Goal: Task Accomplishment & Management: Use online tool/utility

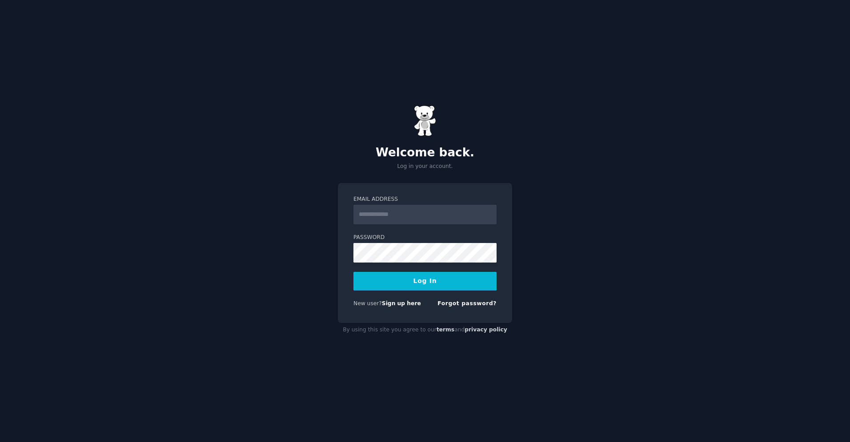
click at [402, 217] on input "Email Address" at bounding box center [424, 215] width 143 height 20
click at [399, 304] on link "Sign up here" at bounding box center [401, 304] width 39 height 6
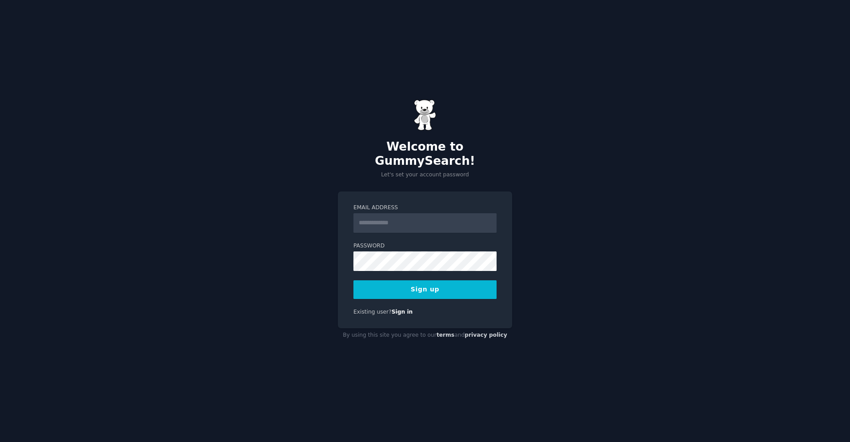
click at [416, 220] on input "Email Address" at bounding box center [424, 223] width 143 height 20
type input "**********"
click at [422, 281] on button "Sign up" at bounding box center [424, 290] width 143 height 19
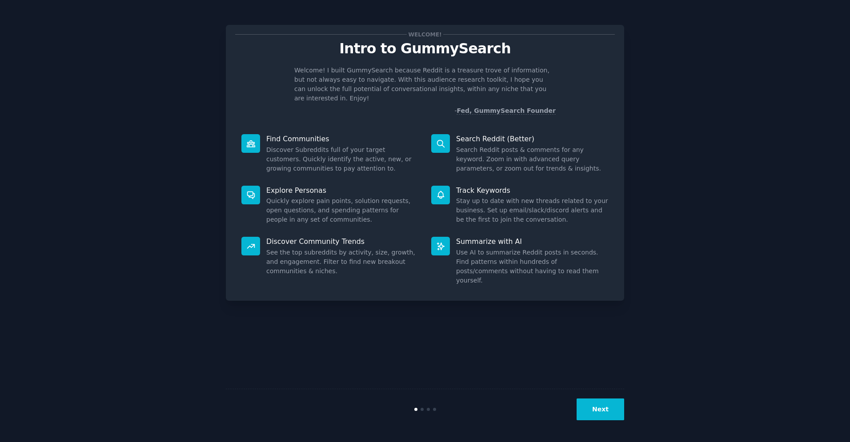
click at [594, 412] on button "Next" at bounding box center [601, 410] width 48 height 22
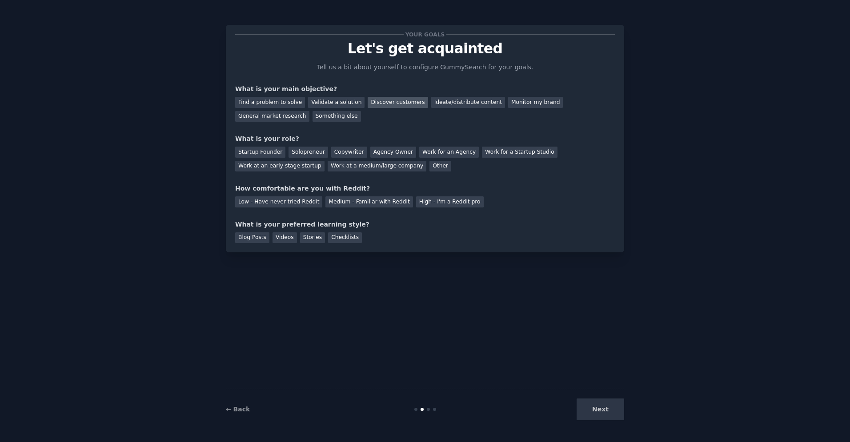
click at [397, 100] on div "Discover customers" at bounding box center [398, 102] width 60 height 11
click at [256, 152] on div "Startup Founder" at bounding box center [260, 152] width 50 height 11
click at [378, 202] on div "Medium - Familiar with Reddit" at bounding box center [368, 202] width 87 height 11
click at [282, 239] on div "Videos" at bounding box center [285, 238] width 24 height 11
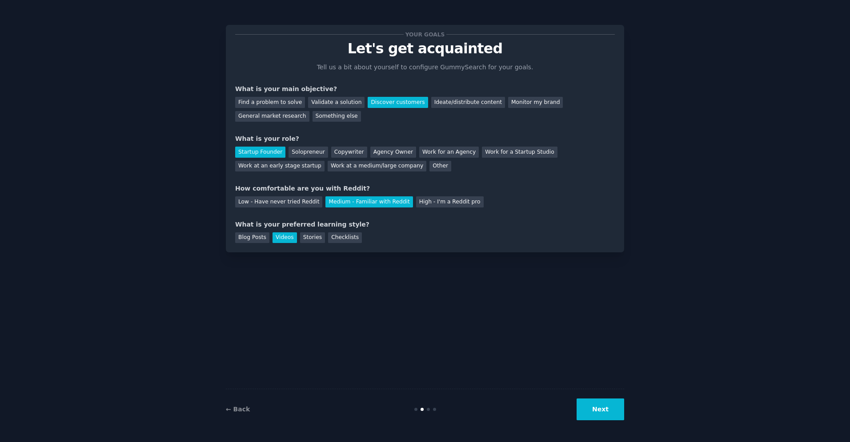
click at [603, 407] on button "Next" at bounding box center [601, 410] width 48 height 22
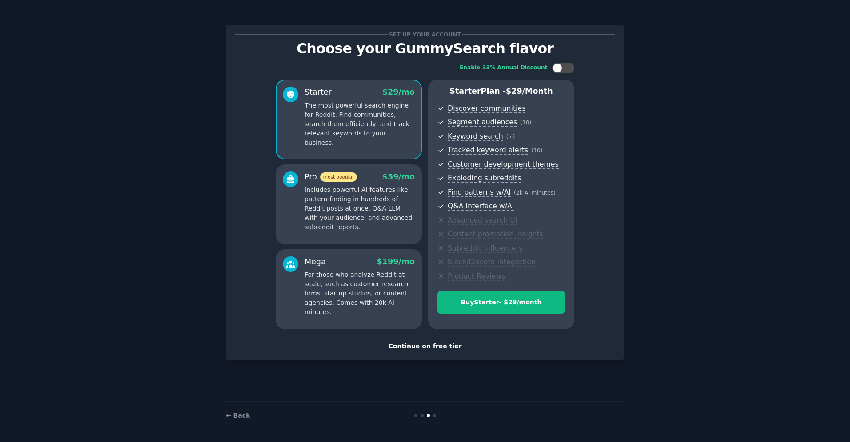
click at [428, 348] on div "Continue on free tier" at bounding box center [425, 346] width 380 height 9
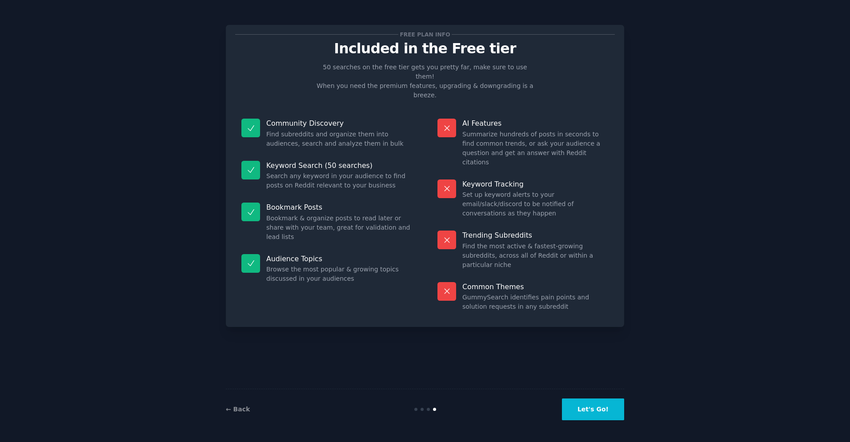
click at [597, 412] on button "Let's Go!" at bounding box center [593, 410] width 62 height 22
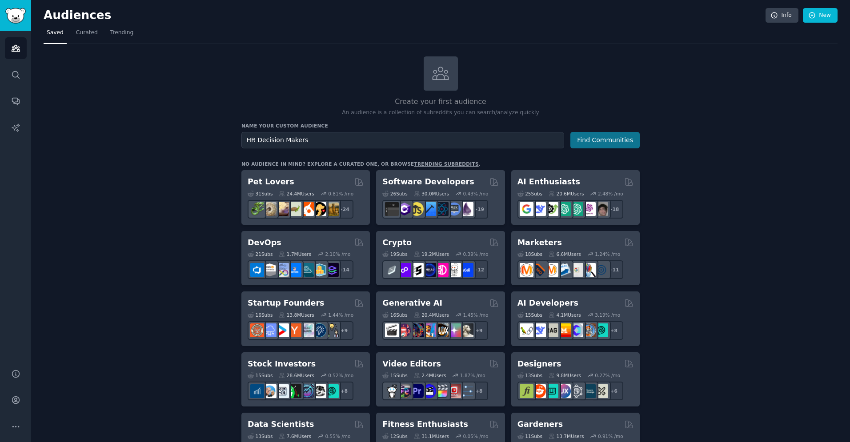
type input "HR Decision Makers"
click at [619, 140] on button "Find Communities" at bounding box center [604, 140] width 69 height 16
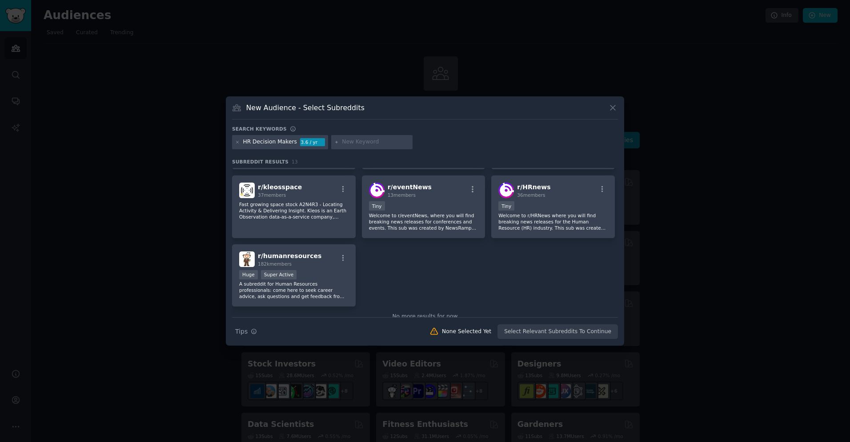
scroll to position [174, 0]
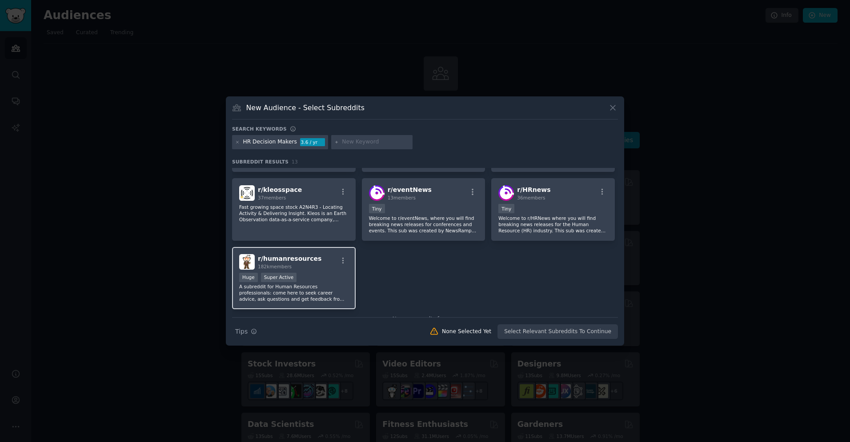
click at [317, 271] on div "r/ humanresources 182k members Huge Super Active A subreddit for Human Resource…" at bounding box center [294, 278] width 124 height 63
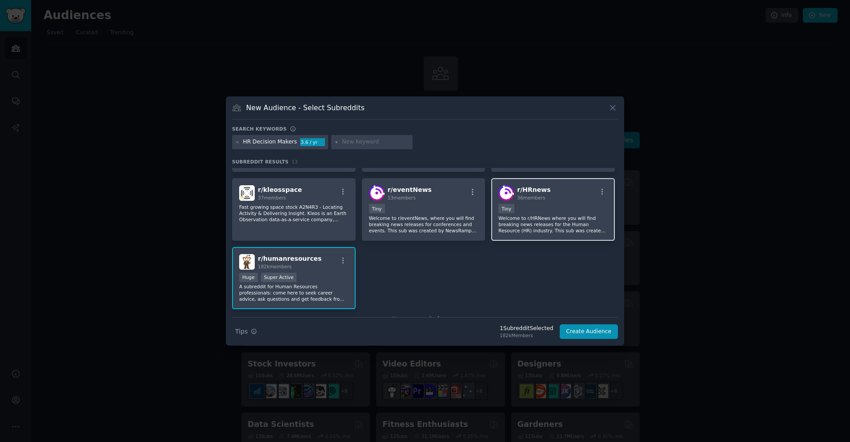
click at [571, 213] on div "Tiny" at bounding box center [552, 209] width 109 height 11
click at [563, 198] on div "r/ HRnews 36 members" at bounding box center [552, 193] width 109 height 16
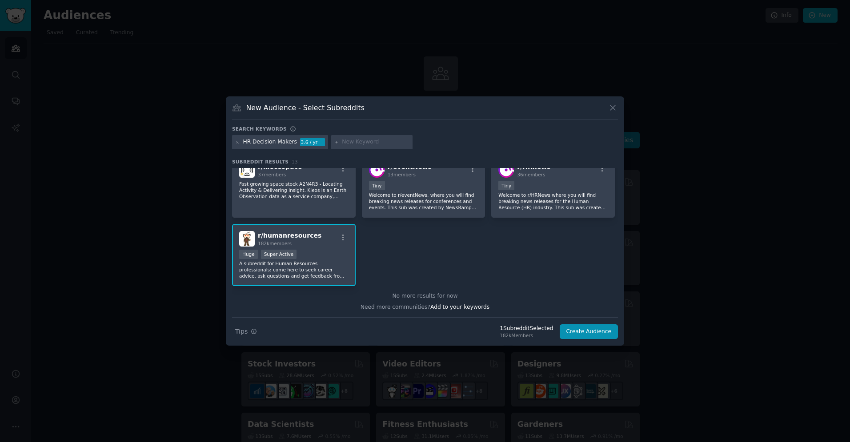
click at [353, 142] on input "text" at bounding box center [376, 142] width 68 height 8
type input "employee wellness"
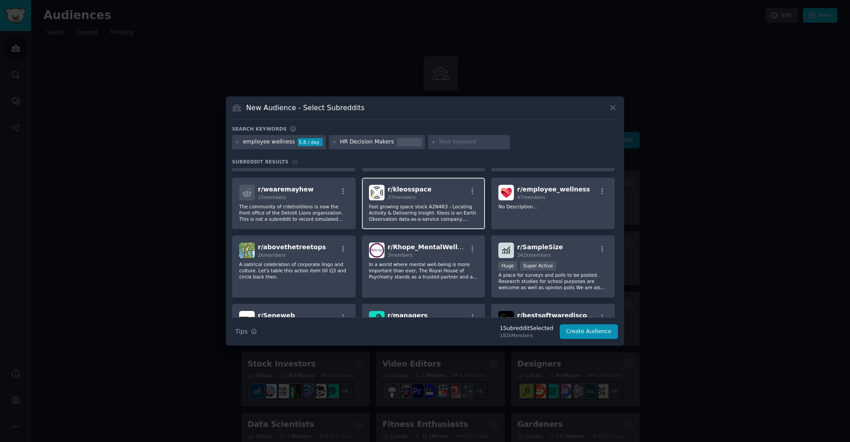
scroll to position [182, 0]
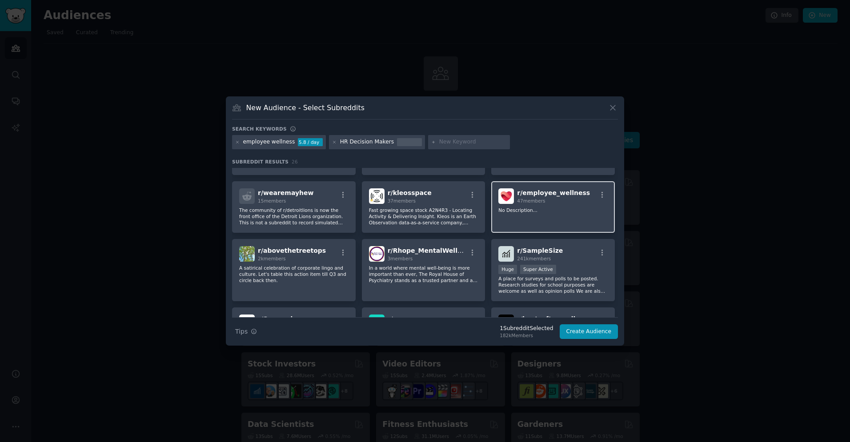
click at [578, 210] on p "No Description..." at bounding box center [552, 210] width 109 height 6
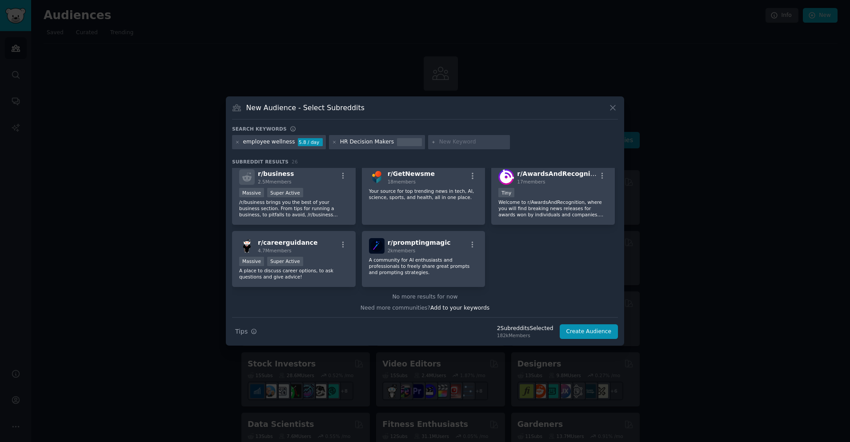
scroll to position [465, 0]
click at [446, 140] on input "text" at bounding box center [473, 142] width 68 height 8
type input "employee engagement"
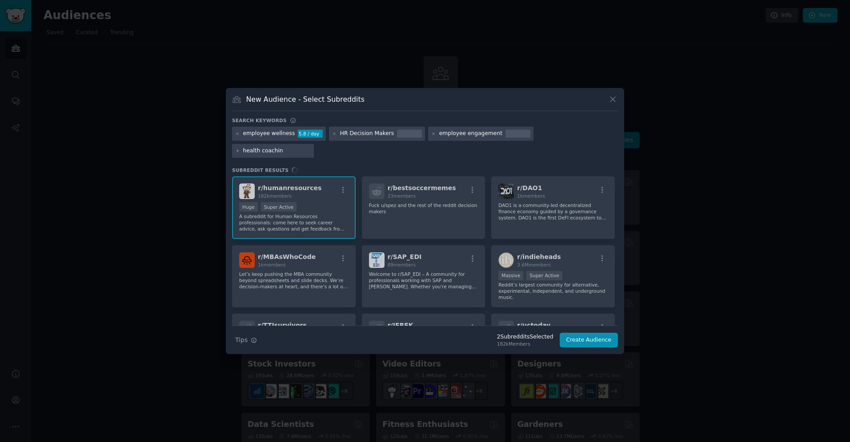
type input "[MEDICAL_DATA]"
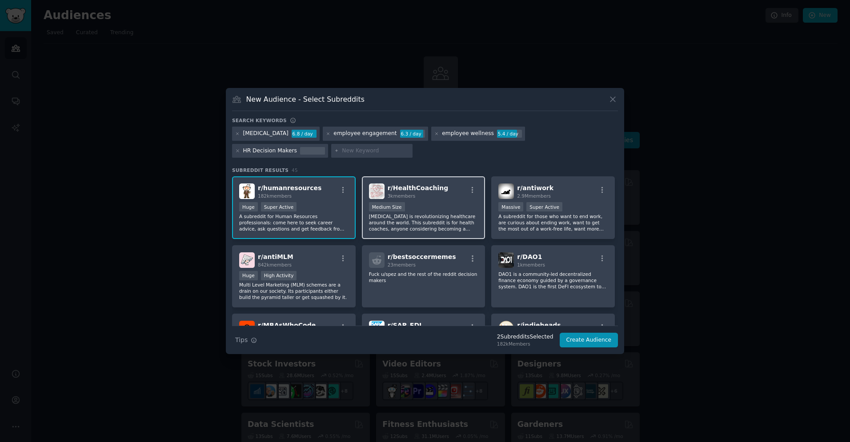
click at [462, 197] on div "r/ HealthCoaching 3k members" at bounding box center [423, 192] width 109 height 16
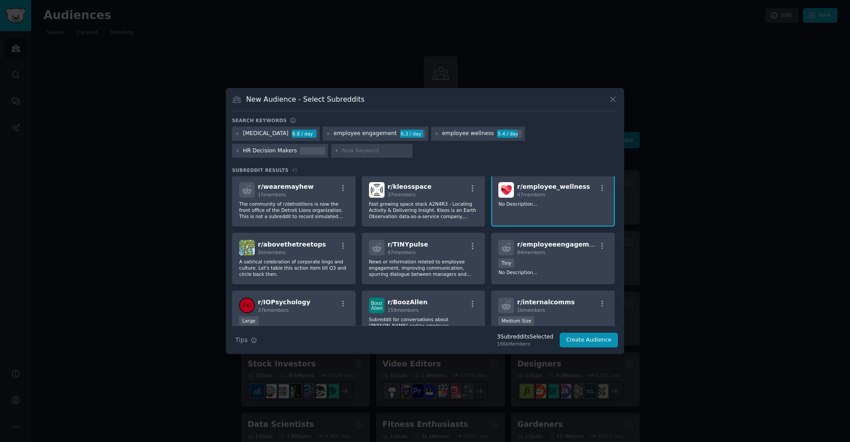
scroll to position [269, 0]
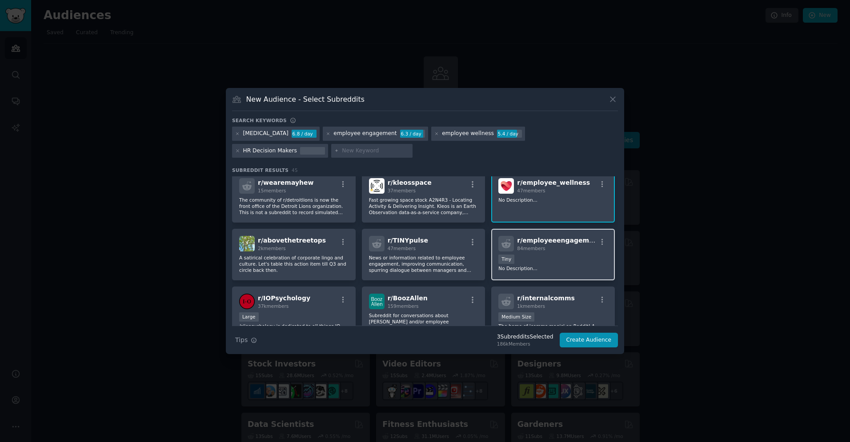
click at [560, 262] on div "< 100 members Tiny" at bounding box center [552, 260] width 109 height 11
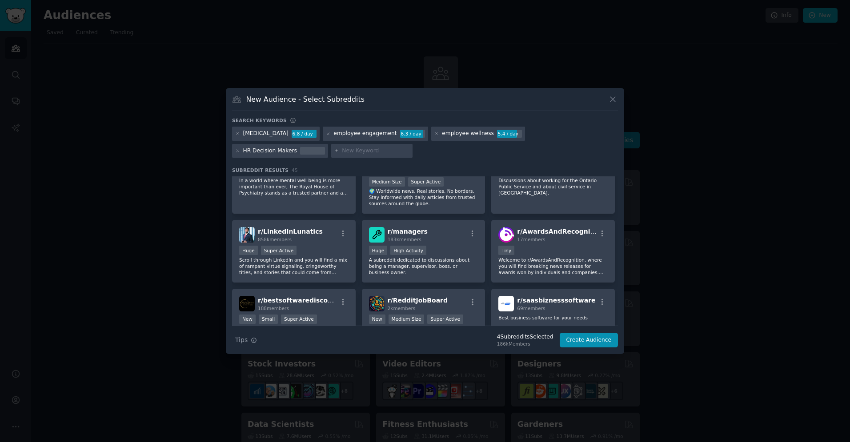
scroll to position [738, 0]
click at [460, 253] on div "Huge High Activity" at bounding box center [423, 250] width 109 height 11
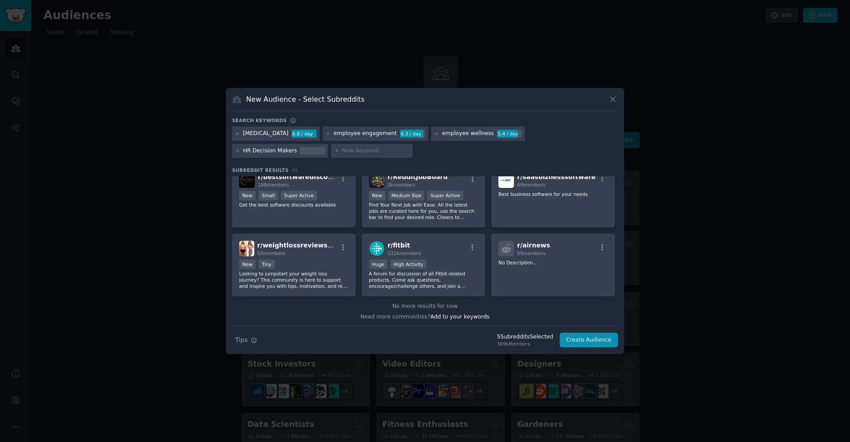
scroll to position [863, 0]
click at [597, 339] on button "Create Audience" at bounding box center [589, 340] width 59 height 15
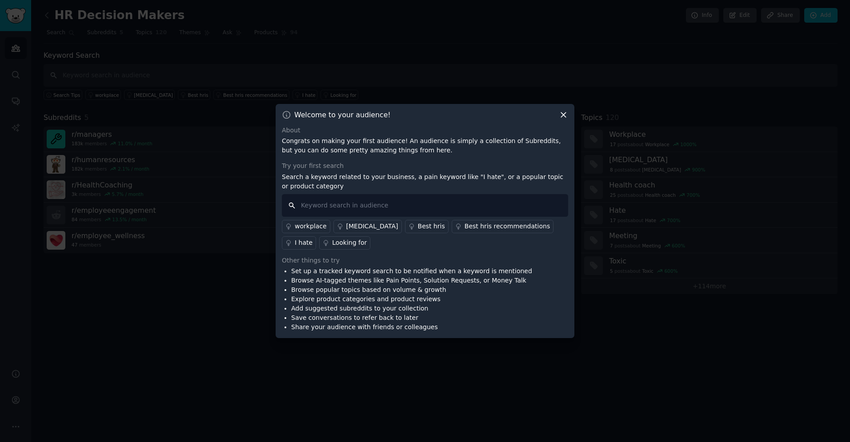
click at [338, 200] on input "text" at bounding box center [425, 205] width 286 height 23
paste input "I hate my wellness program"
type input "I hate my wellness program"
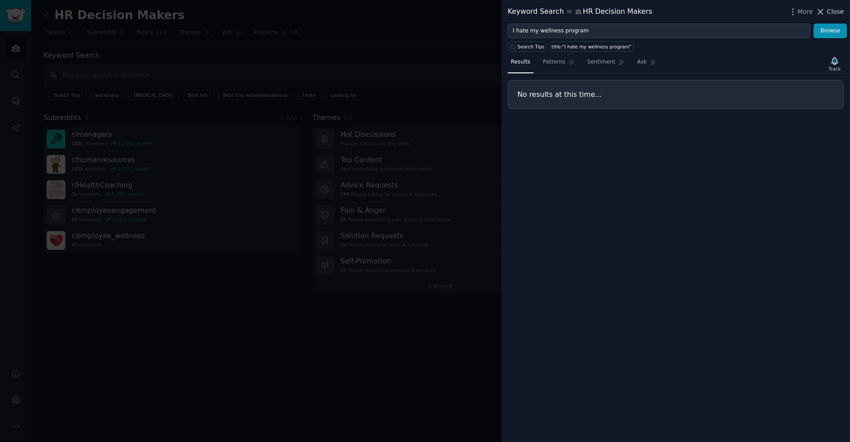
click at [833, 11] on span "Close" at bounding box center [835, 11] width 17 height 9
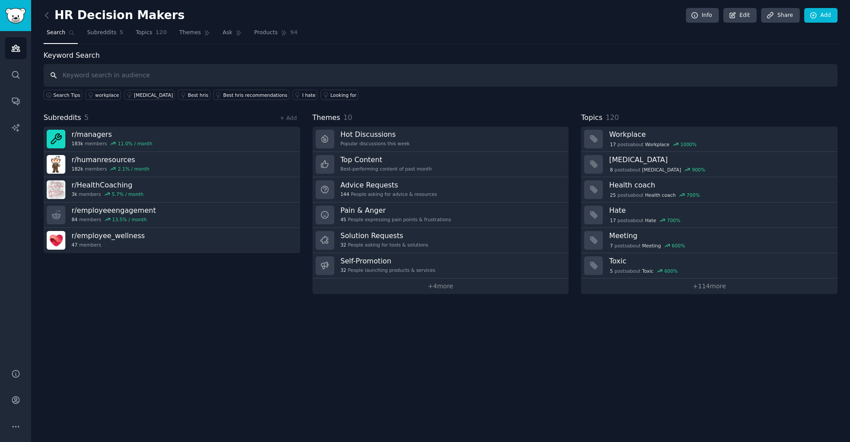
click at [151, 73] on input "text" at bounding box center [441, 75] width 794 height 23
paste input "wellness platform reviews"
type input "wellness platform reviews"
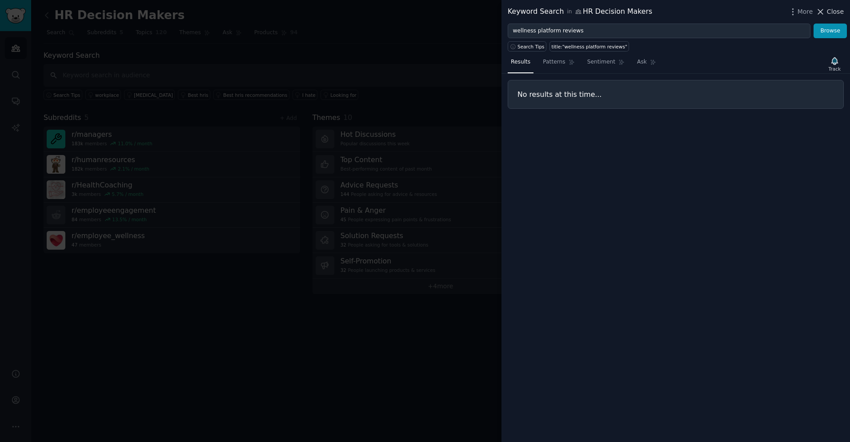
click at [821, 14] on icon at bounding box center [820, 11] width 9 height 9
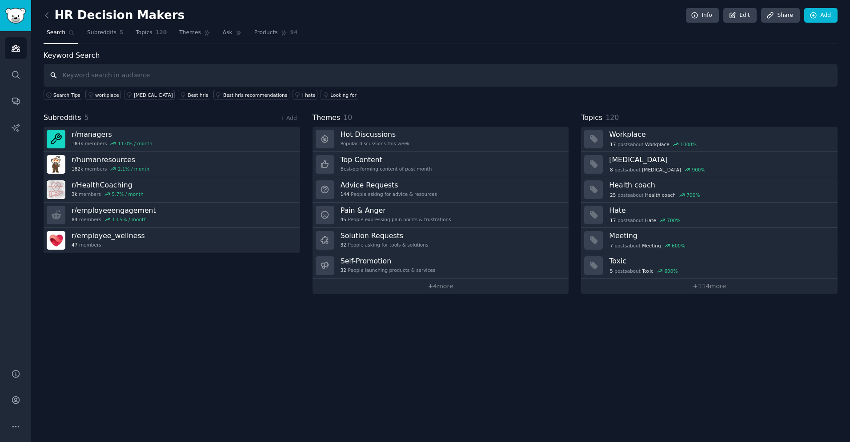
click at [142, 75] on input "text" at bounding box center [441, 75] width 794 height 23
paste input "workplace wellness"
type input "workplace wellness"
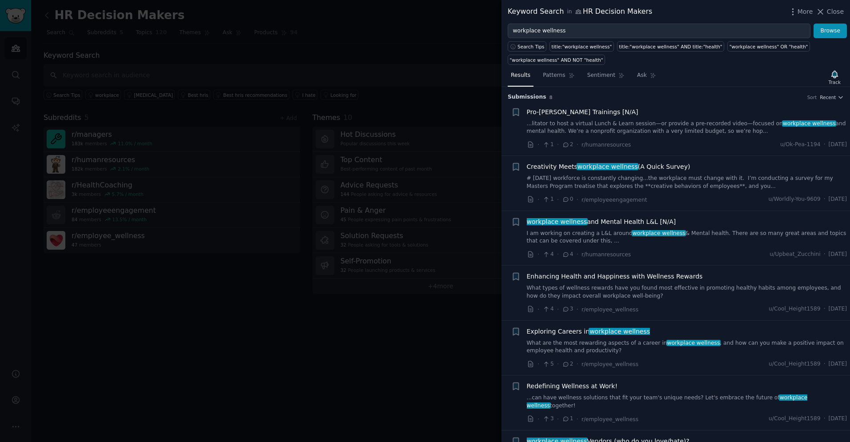
click at [694, 132] on link "...litator to host a virtual Lunch & Learn session—or provide a pre-recorded vi…" at bounding box center [687, 128] width 321 height 16
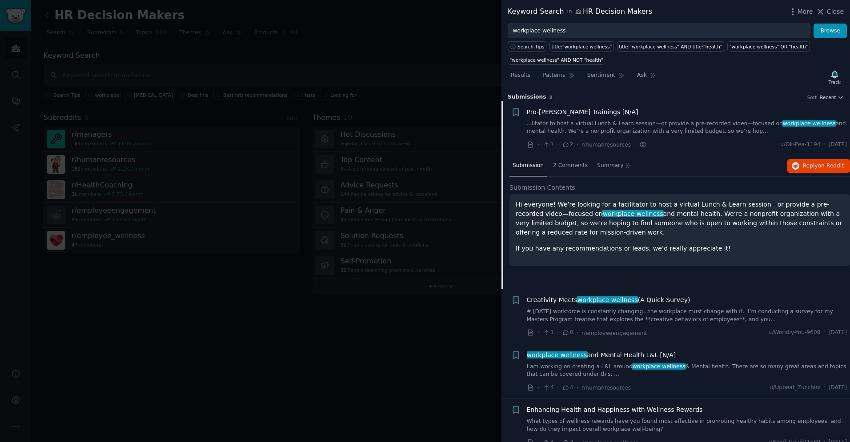
scroll to position [14, 0]
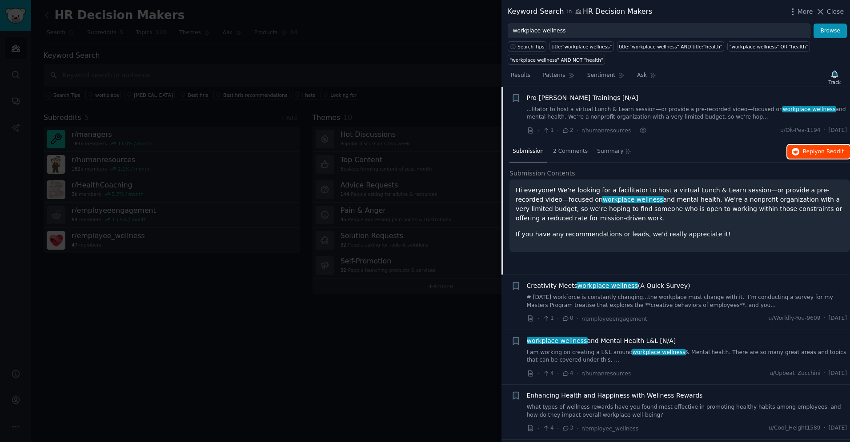
click at [808, 149] on span "Reply on Reddit" at bounding box center [823, 152] width 41 height 8
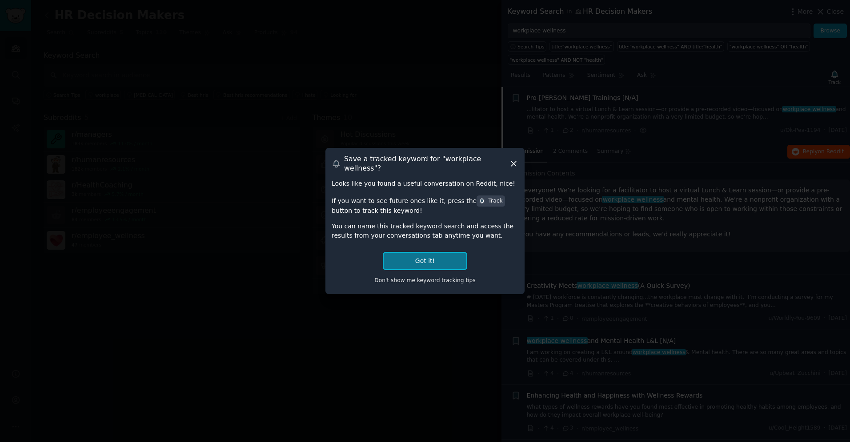
click at [429, 256] on button "Got it!" at bounding box center [425, 261] width 83 height 16
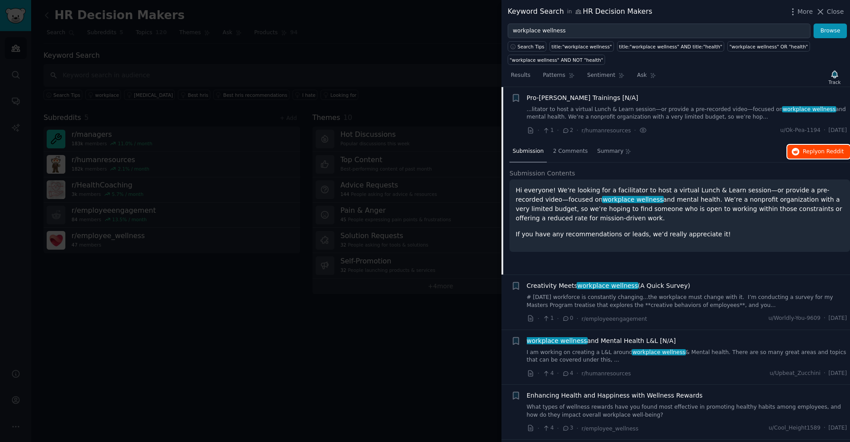
click at [813, 151] on span "Reply on Reddit" at bounding box center [823, 152] width 41 height 8
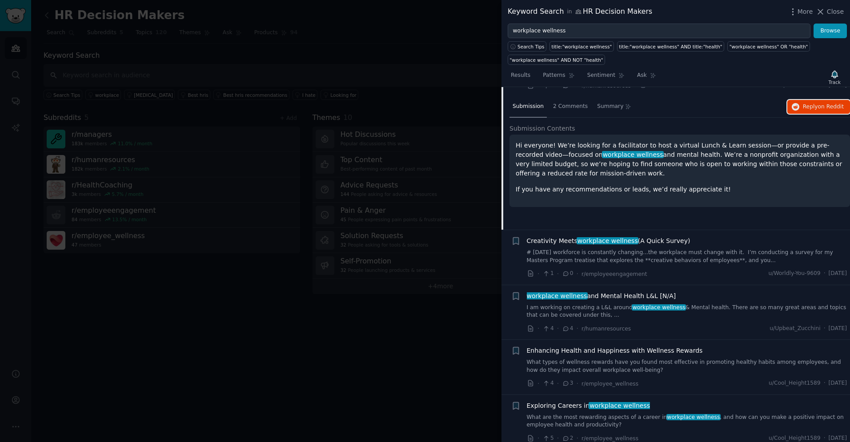
scroll to position [63, 0]
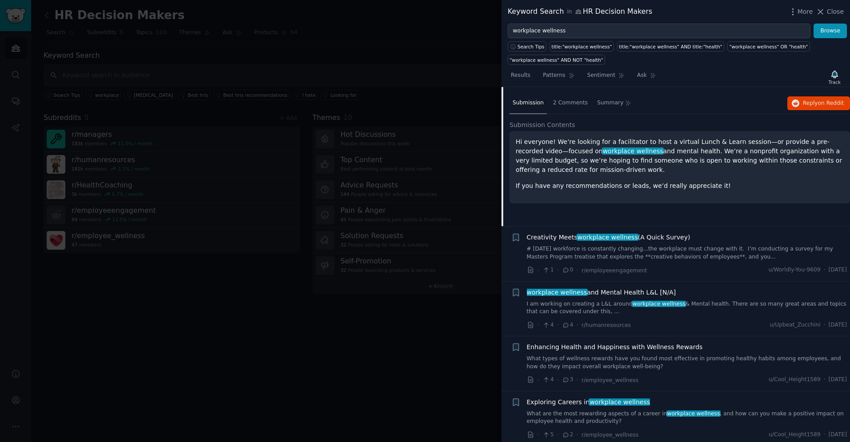
click at [714, 307] on link "I am working on creating a L&L around workplace wellness & Mental health. There…" at bounding box center [687, 309] width 321 height 16
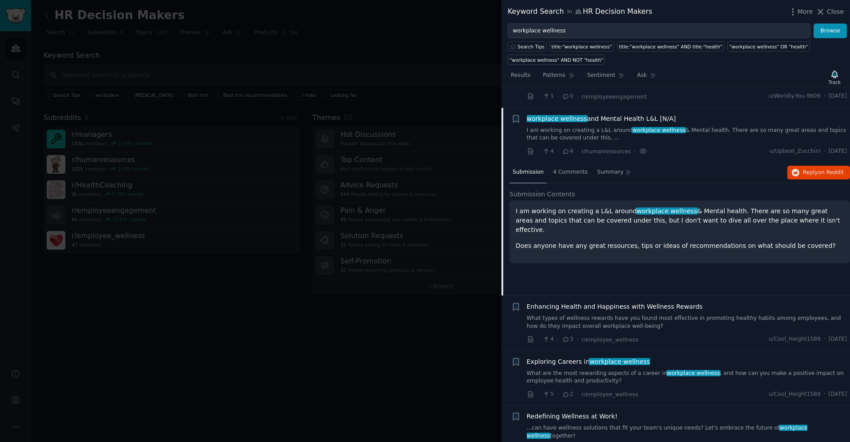
scroll to position [124, 0]
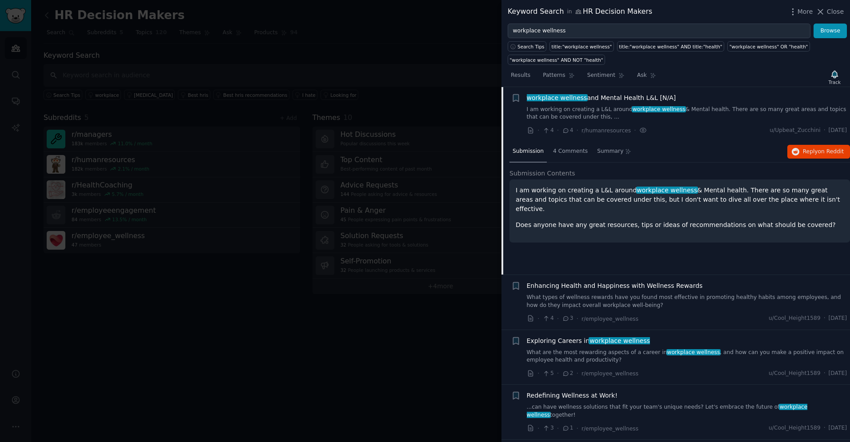
click at [731, 208] on div "I am working on creating a L&L around workplace wellness & Mental health. There…" at bounding box center [680, 208] width 328 height 44
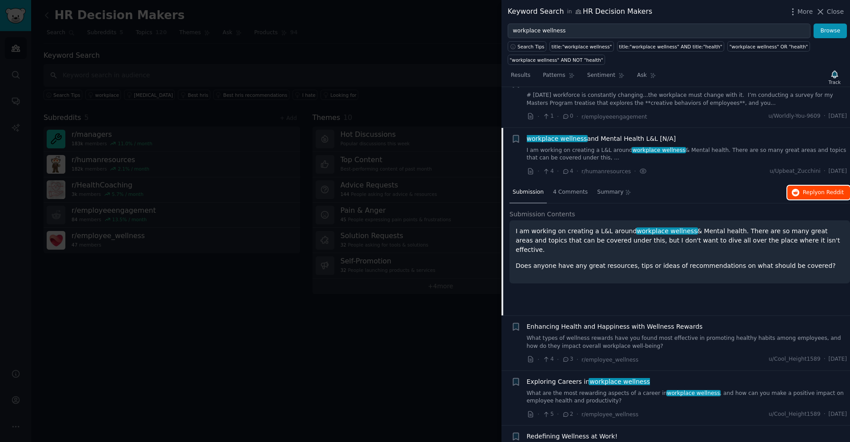
click at [822, 195] on span "on Reddit" at bounding box center [831, 192] width 26 height 6
click at [835, 14] on span "Close" at bounding box center [835, 11] width 17 height 9
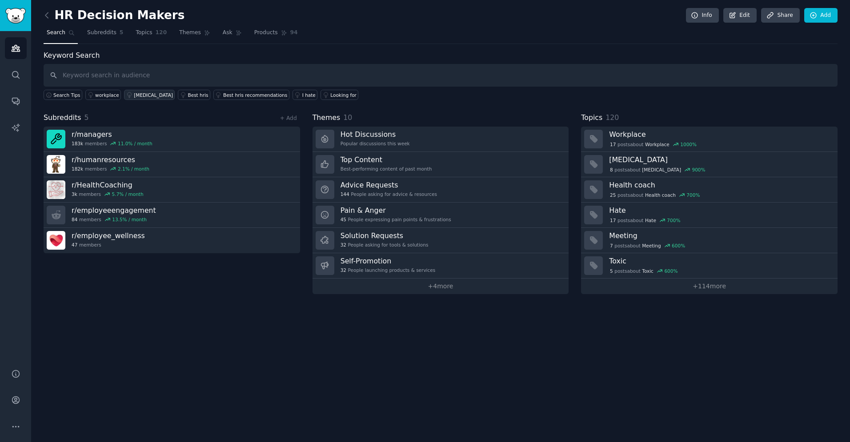
click at [153, 95] on div "[MEDICAL_DATA]" at bounding box center [153, 95] width 39 height 6
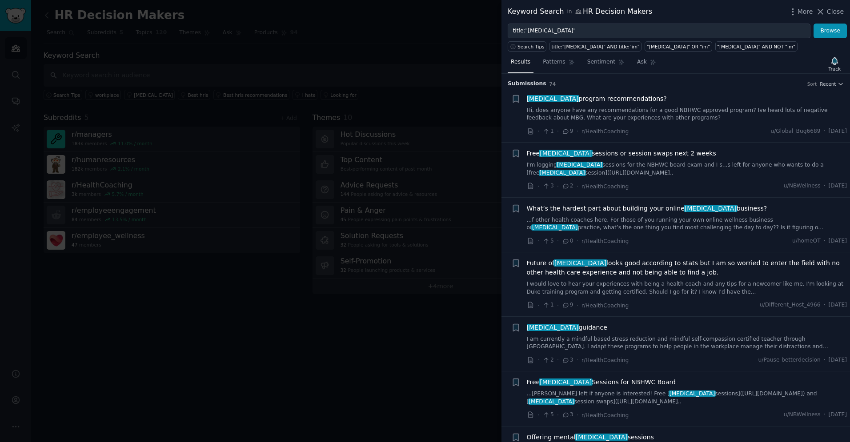
click at [666, 224] on link "...f other health coaches here. For those of you running your own online wellne…" at bounding box center [687, 225] width 321 height 16
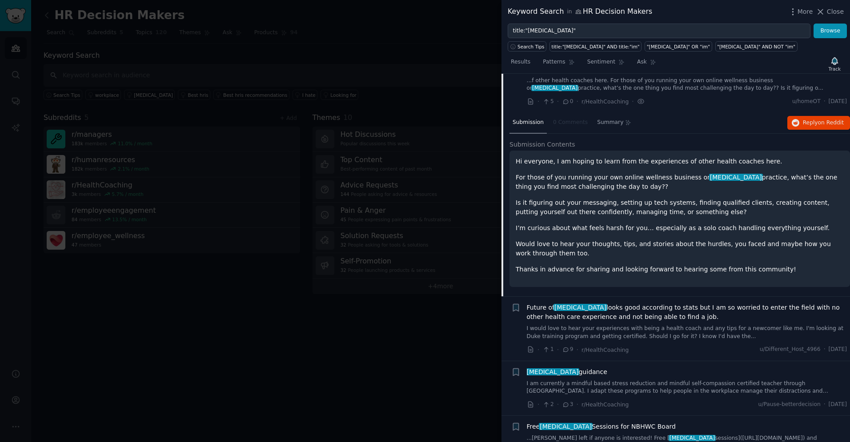
scroll to position [148, 0]
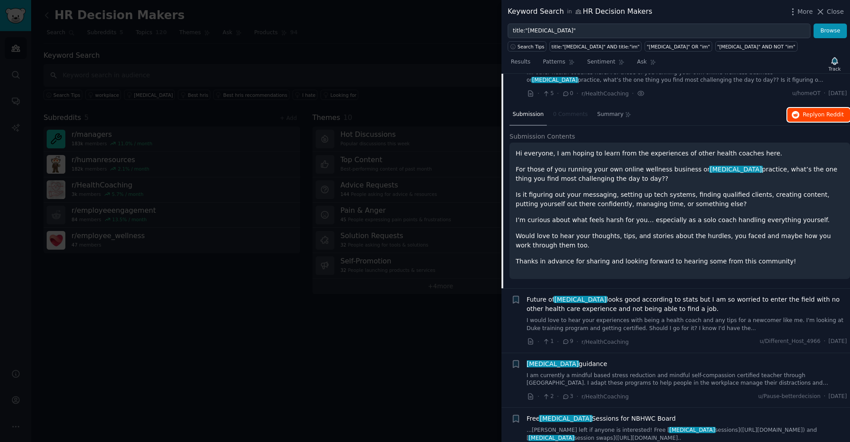
click at [810, 112] on span "Reply on Reddit" at bounding box center [823, 115] width 41 height 8
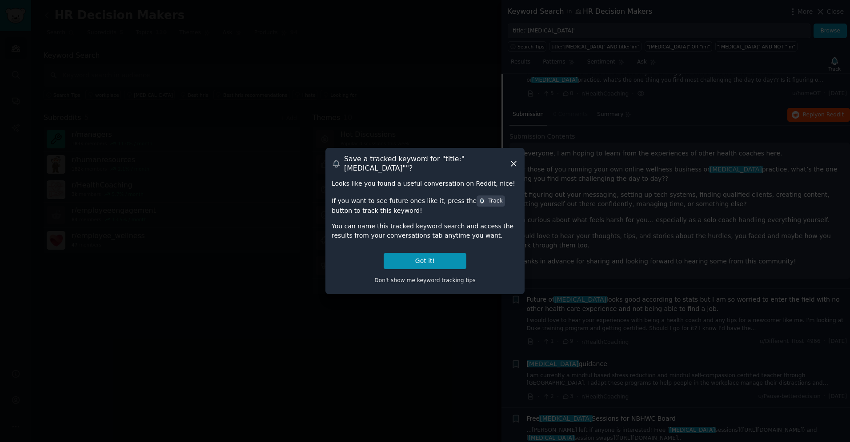
click at [479, 202] on div "Track" at bounding box center [491, 201] width 24 height 8
click at [421, 258] on button "Got it!" at bounding box center [425, 261] width 83 height 16
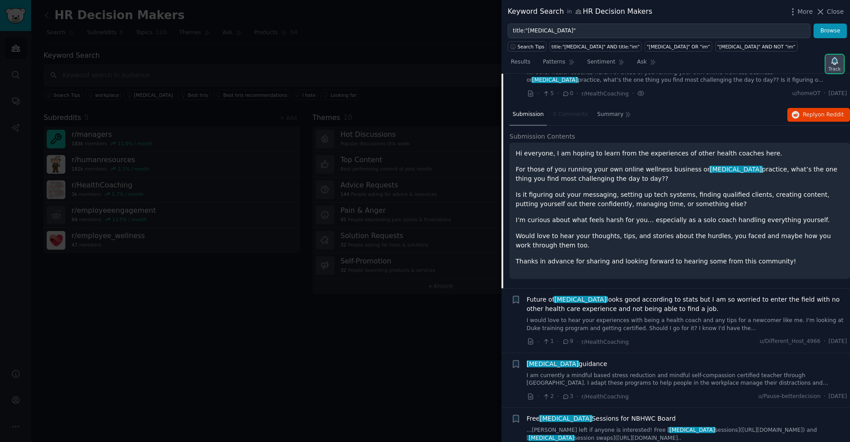
click at [832, 62] on icon "button" at bounding box center [834, 60] width 6 height 7
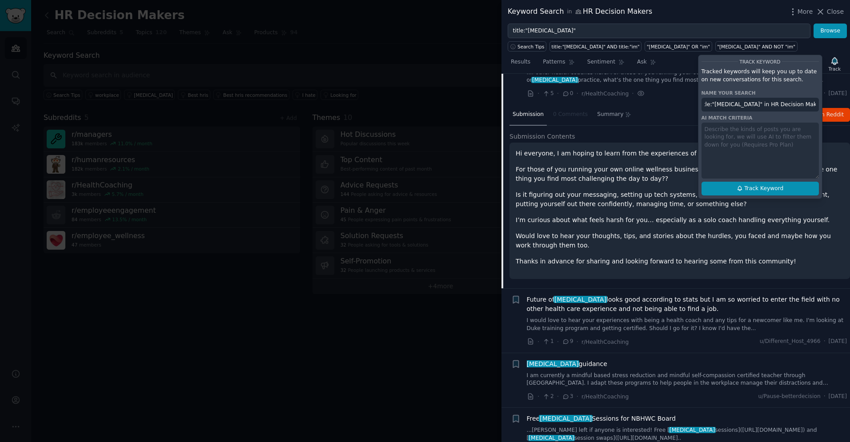
scroll to position [0, 0]
click at [762, 187] on span "Track Keyword" at bounding box center [763, 189] width 39 height 8
type input "title:"[MEDICAL_DATA]" in HR Decision Makers"
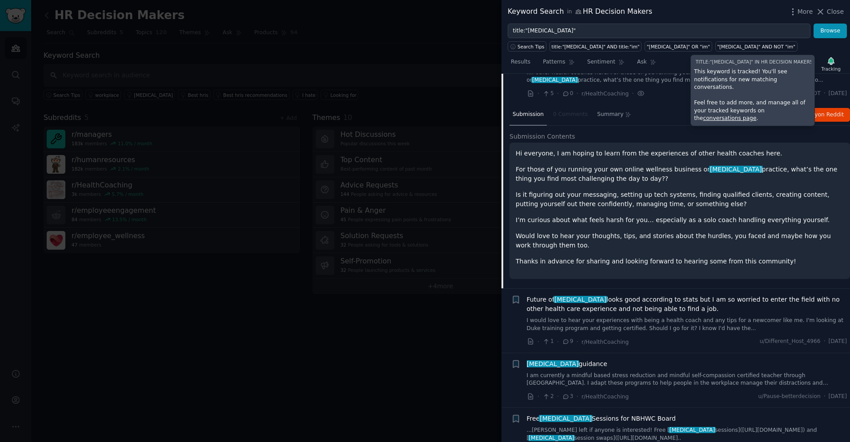
click at [664, 128] on div "Submission 0 Comments Summary Reply on Reddit Submission Contents Hi everyone, …" at bounding box center [680, 196] width 341 height 184
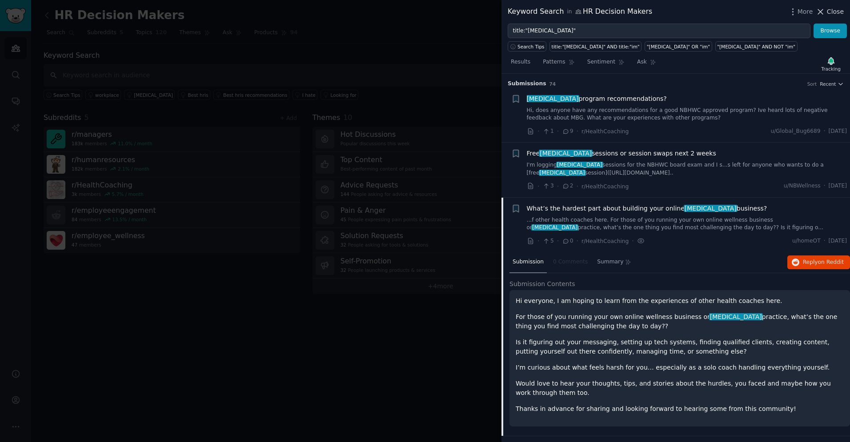
click at [837, 9] on span "Close" at bounding box center [835, 11] width 17 height 9
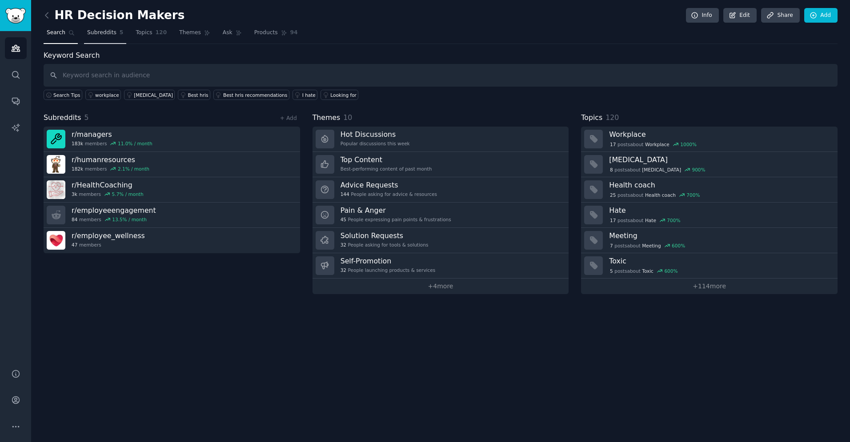
click at [106, 31] on span "Subreddits" at bounding box center [101, 33] width 29 height 8
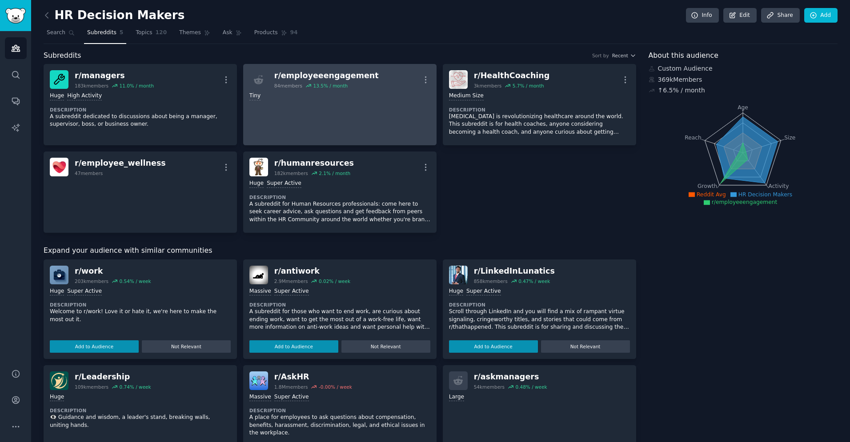
click at [329, 103] on link "r/ employeeengagement 84 members 13.5 % / month More Tiny" at bounding box center [339, 104] width 193 height 81
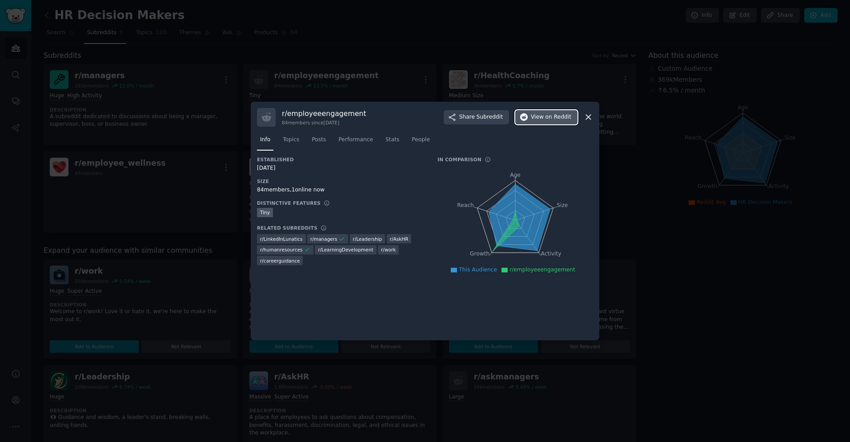
click at [543, 117] on span "View on Reddit" at bounding box center [551, 117] width 40 height 8
click at [583, 117] on div "r/ employeeengagement 84 members since [DATE] Share Subreddit View on Reddit" at bounding box center [425, 117] width 336 height 19
click at [591, 118] on icon at bounding box center [588, 116] width 9 height 9
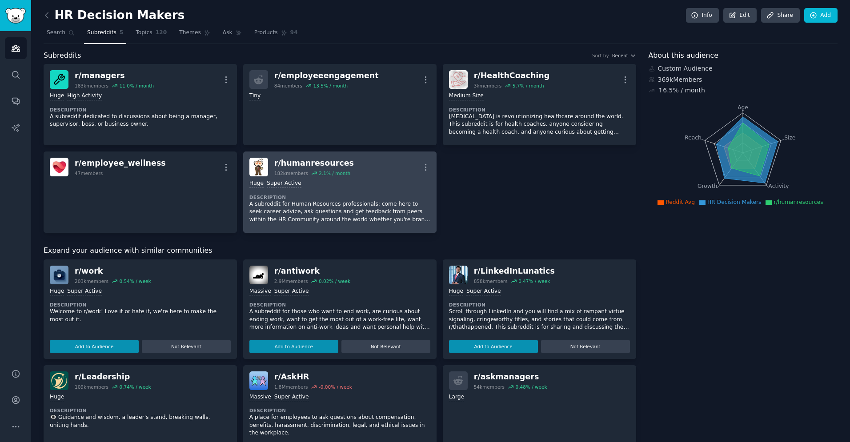
click at [308, 161] on div "r/ humanresources" at bounding box center [314, 163] width 80 height 11
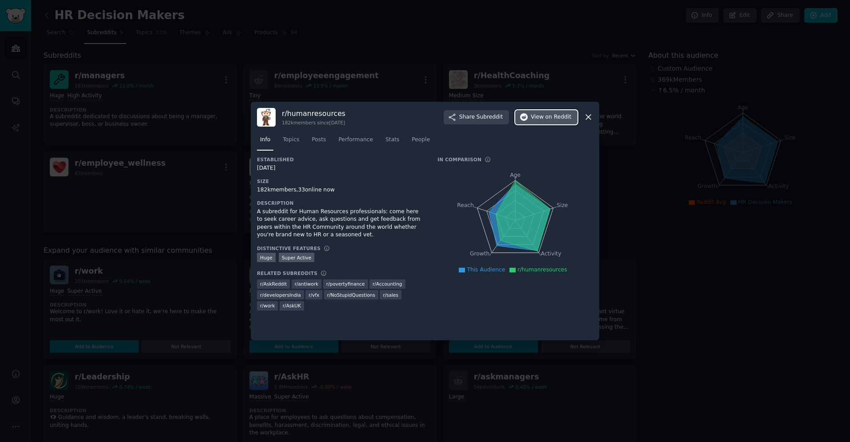
click at [554, 116] on span "on Reddit" at bounding box center [559, 117] width 26 height 8
